Goal: Information Seeking & Learning: Learn about a topic

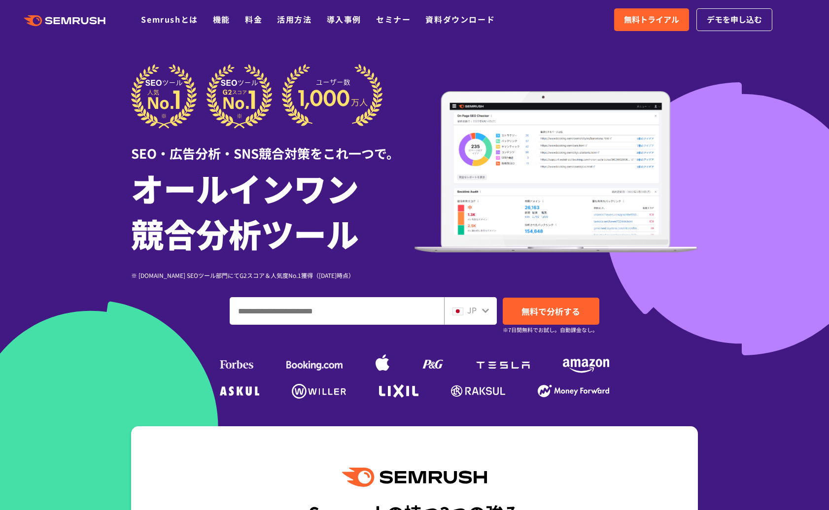
click at [284, 314] on input "ドメイン、キーワードまたはURLを入力してください" at bounding box center [336, 311] width 213 height 27
click at [366, 305] on input "ドメイン、キーワードまたはURLを入力してください" at bounding box center [336, 311] width 213 height 27
paste input "********"
type input "********"
click at [541, 298] on link "無料で分析する" at bounding box center [551, 311] width 97 height 27
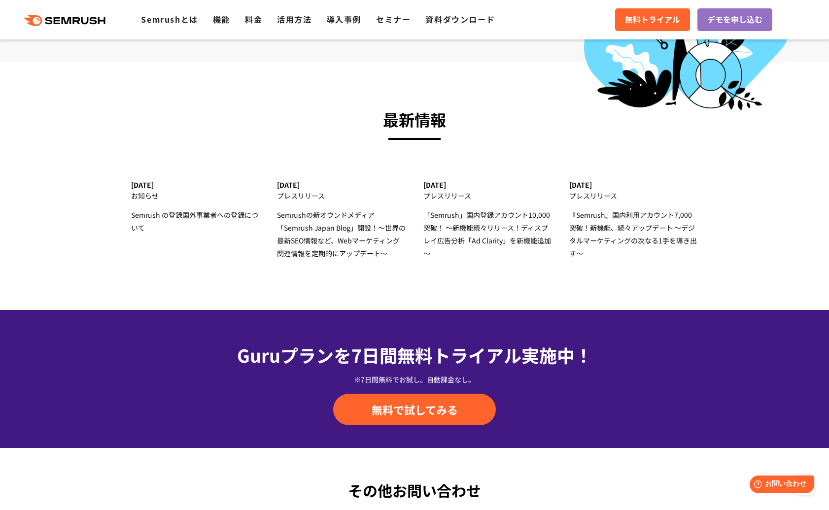
scroll to position [3386, 0]
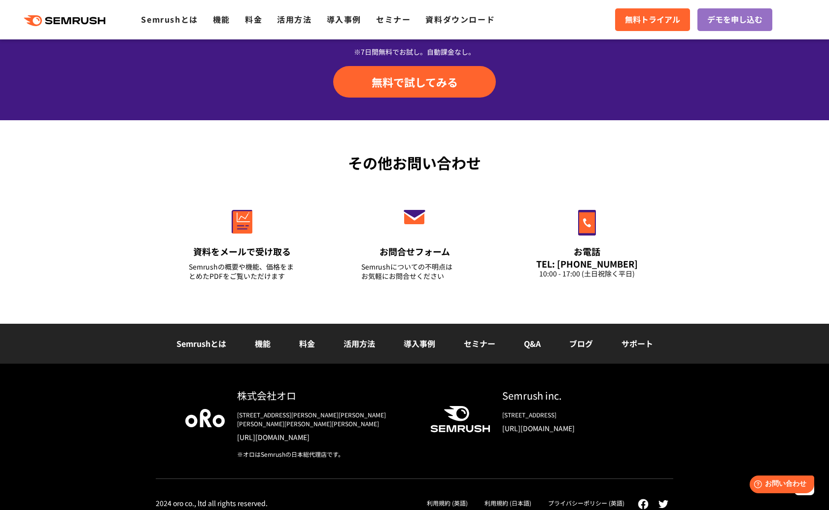
click at [359, 485] on div "株式会社オロ 〒153-0063　東京都目黒区目黒3-9-1 目黒須田ビル https://www.oro.com/ja/ ※オロはSemrushの日本総代理…" at bounding box center [414, 448] width 517 height 121
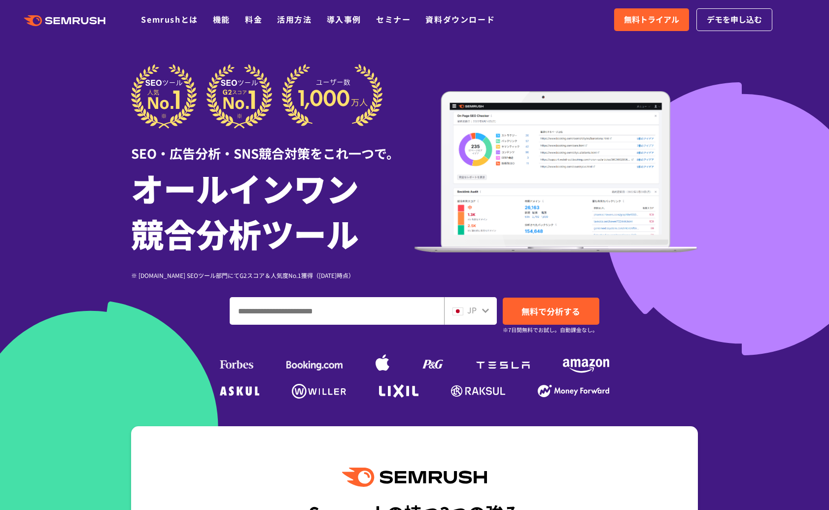
click at [470, 309] on span "JP" at bounding box center [471, 310] width 9 height 12
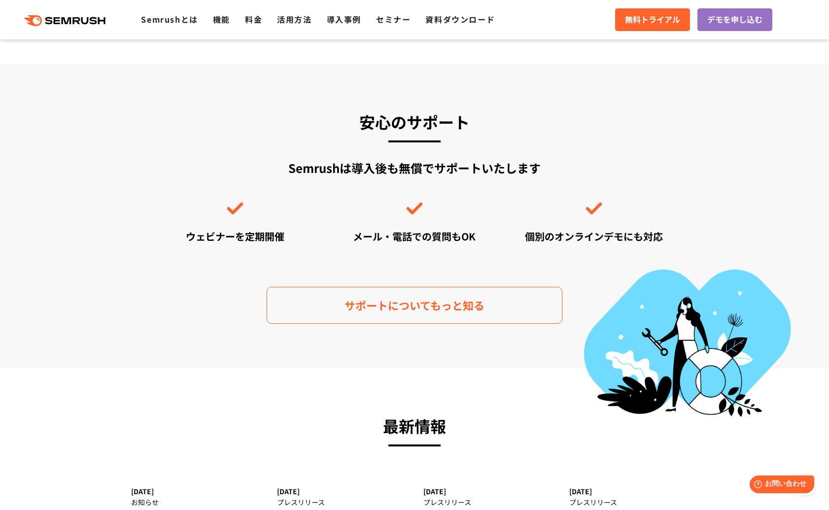
scroll to position [3386, 0]
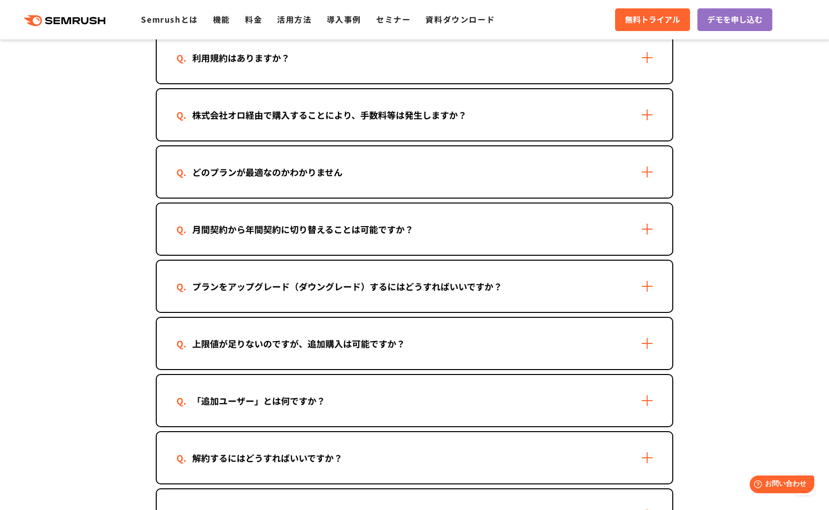
scroll to position [150, 0]
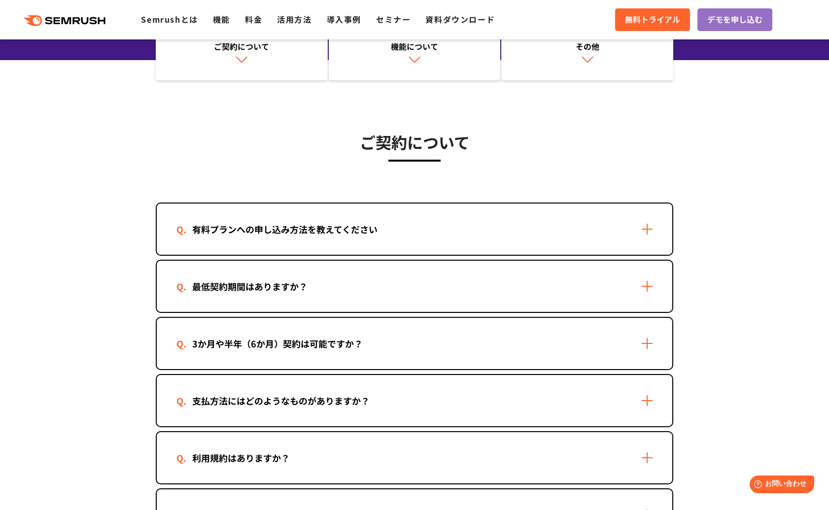
click at [263, 227] on div "有料プランへの申し込み方法を教えてください" at bounding box center [284, 229] width 217 height 14
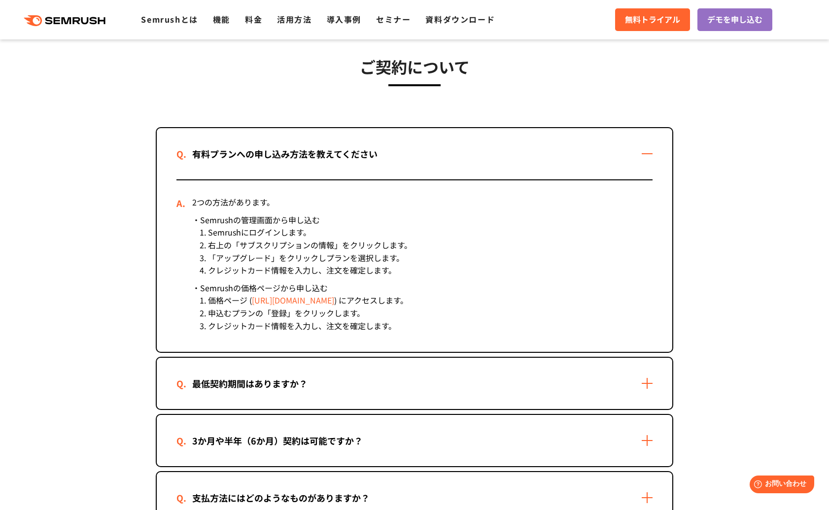
scroll to position [236, 0]
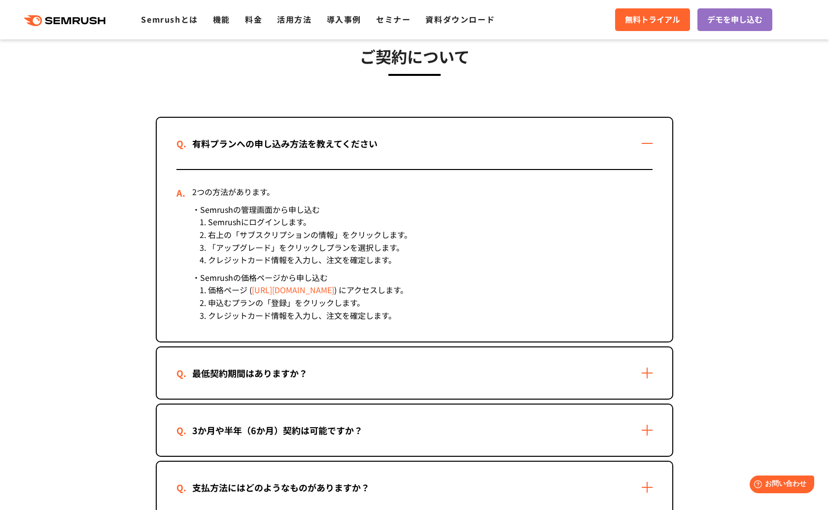
click at [271, 369] on div "最低契約期間はありますか？" at bounding box center [249, 373] width 147 height 14
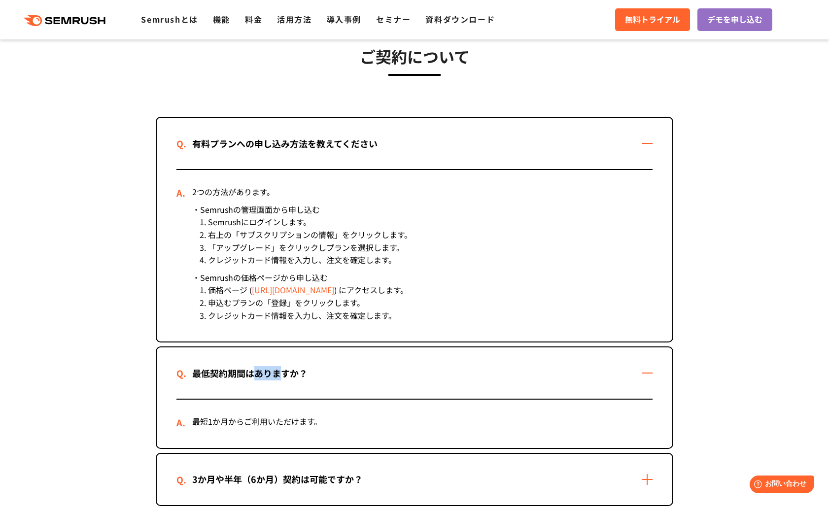
click at [271, 369] on div "最低契約期間はありますか？" at bounding box center [249, 373] width 147 height 14
